Goal: Navigation & Orientation: Find specific page/section

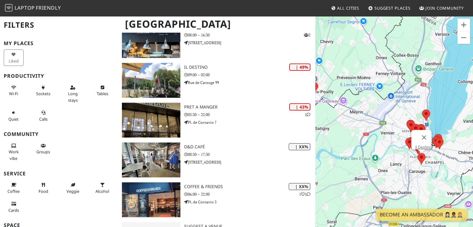
scroll to position [772, 0]
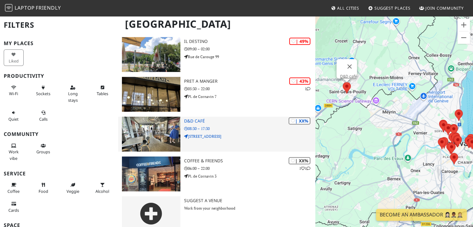
click at [220, 126] on p "08:30 – 17:30" at bounding box center [249, 129] width 131 height 6
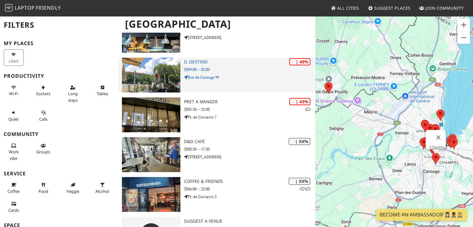
scroll to position [741, 0]
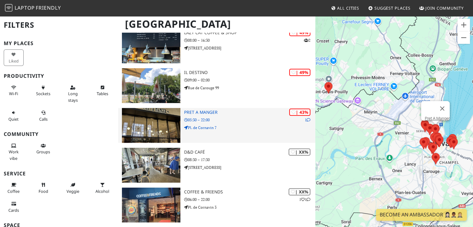
click at [219, 123] on div "| 43% 1 Pret A Manger 05:30 – 22:00 Pl. de Cornavin 7" at bounding box center [249, 125] width 131 height 35
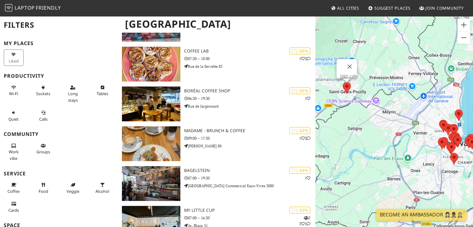
scroll to position [305, 0]
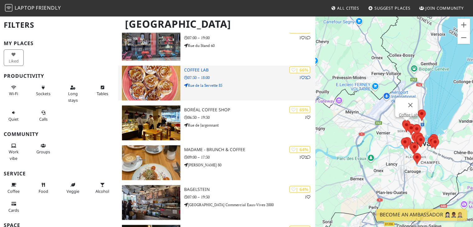
click at [192, 75] on p "07:30 – 18:00" at bounding box center [249, 78] width 131 height 6
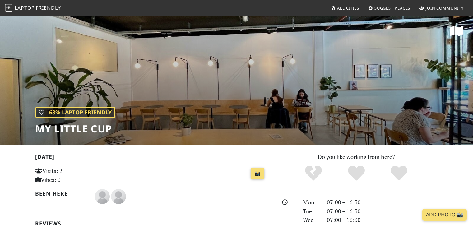
scroll to position [379, 0]
